Goal: Find contact information: Find contact information

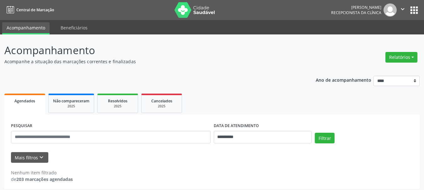
scroll to position [3, 0]
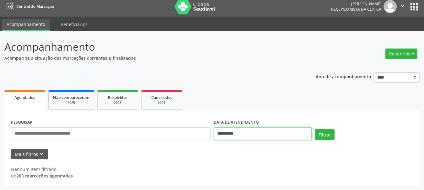
click at [273, 132] on input "**********" at bounding box center [263, 134] width 98 height 13
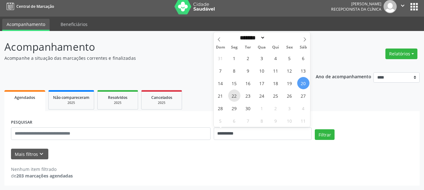
click at [233, 94] on span "22" at bounding box center [234, 96] width 12 height 12
type input "**********"
click at [233, 94] on span "22" at bounding box center [234, 96] width 12 height 12
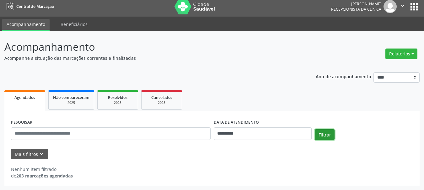
click at [323, 130] on button "Filtrar" at bounding box center [325, 135] width 20 height 11
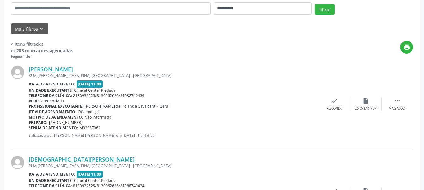
scroll to position [192, 0]
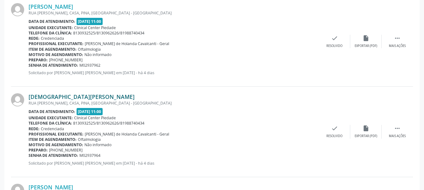
click at [41, 95] on link "[DEMOGRAPHIC_DATA][PERSON_NAME]" at bounding box center [82, 96] width 106 height 7
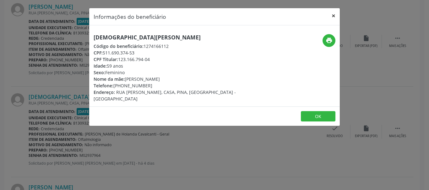
click at [333, 14] on button "×" at bounding box center [333, 15] width 13 height 15
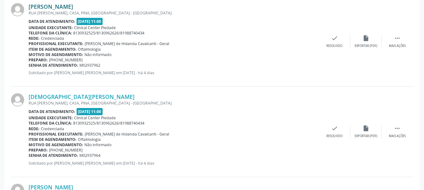
click at [67, 7] on link "[PERSON_NAME]" at bounding box center [51, 6] width 45 height 7
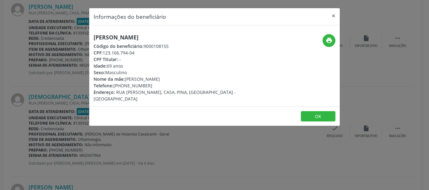
click at [127, 85] on div "Telefone: [PHONE_NUMBER]" at bounding box center [172, 86] width 158 height 7
click at [247, 78] on div "[PERSON_NAME] Código do beneficiário: 9000108155 CPF: 123.166.794-04 CPF Titula…" at bounding box center [172, 68] width 167 height 68
click at [331, 16] on button "×" at bounding box center [333, 15] width 13 height 15
